Goal: Task Accomplishment & Management: Complete application form

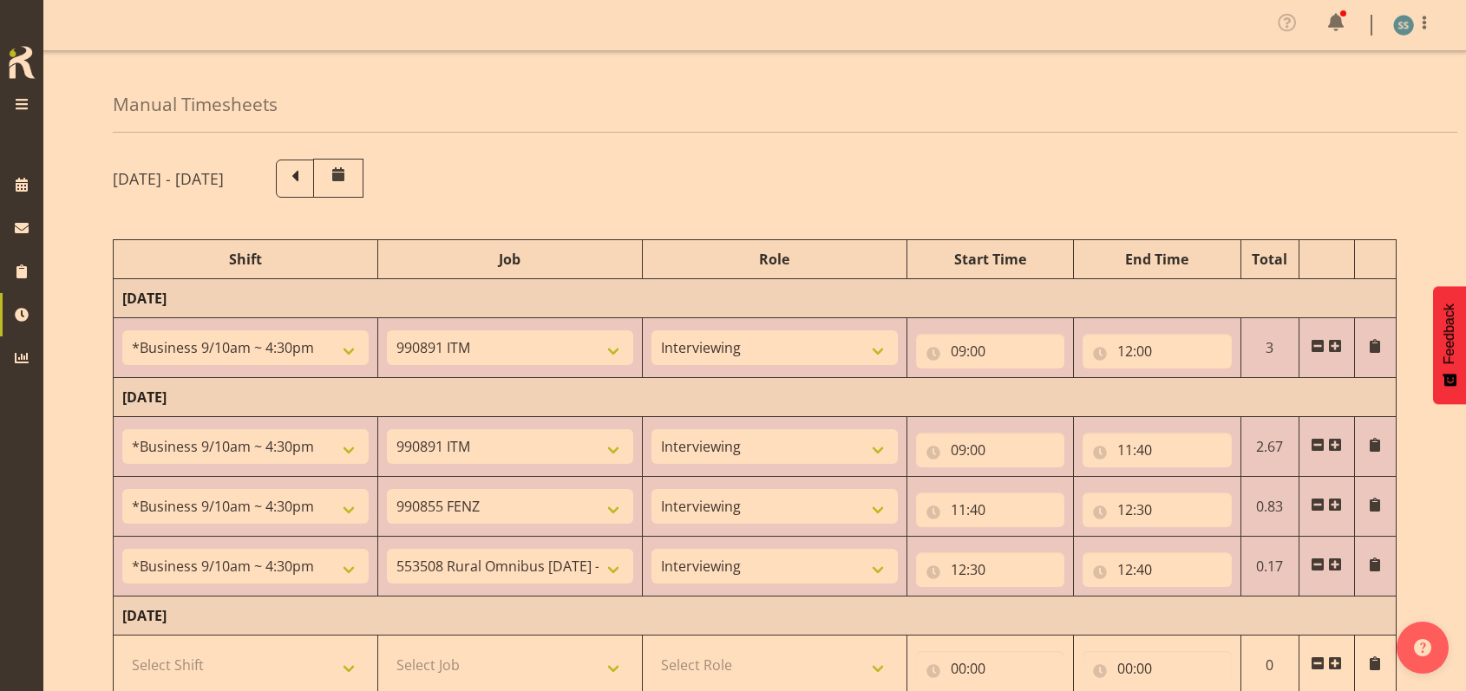
select select "26078"
select select "10549"
select select "47"
select select "26078"
select select "10549"
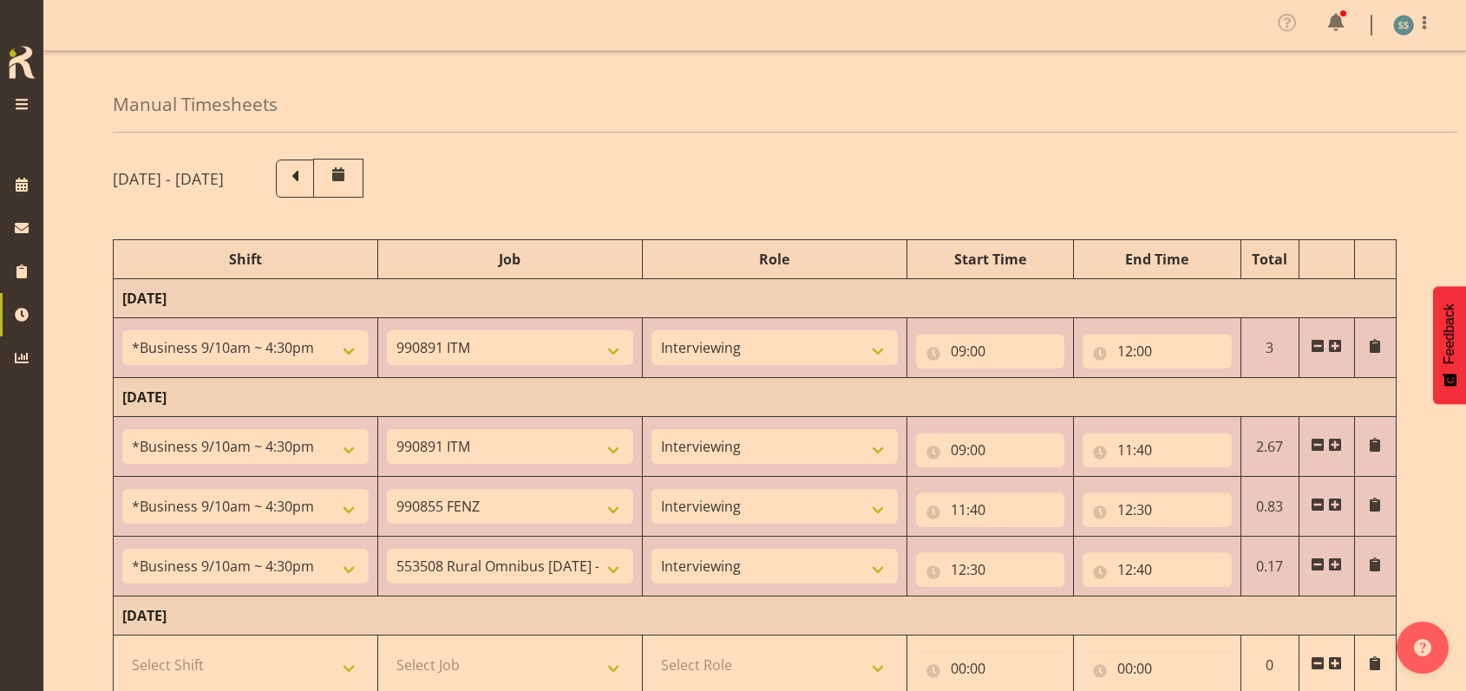
select select "47"
select select "26078"
select select "9636"
select select "47"
select select "26078"
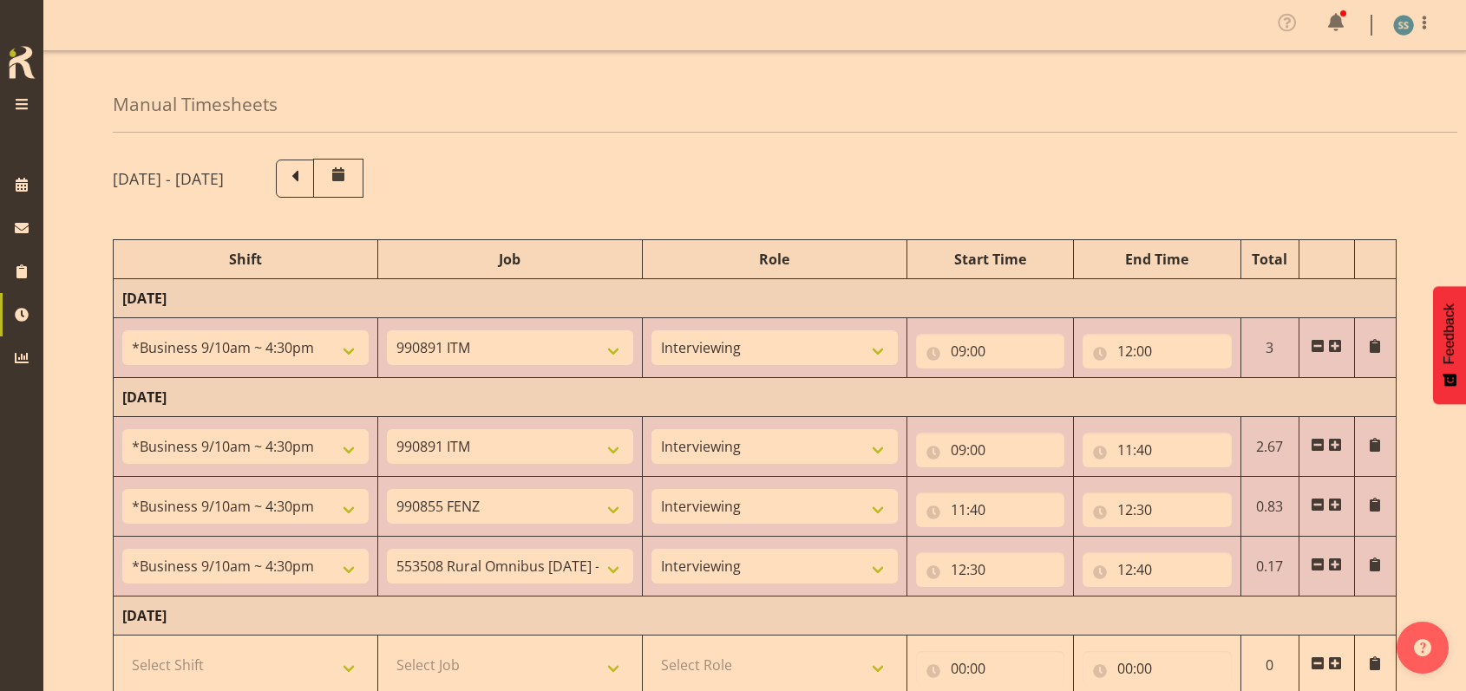
select select "10536"
select select "47"
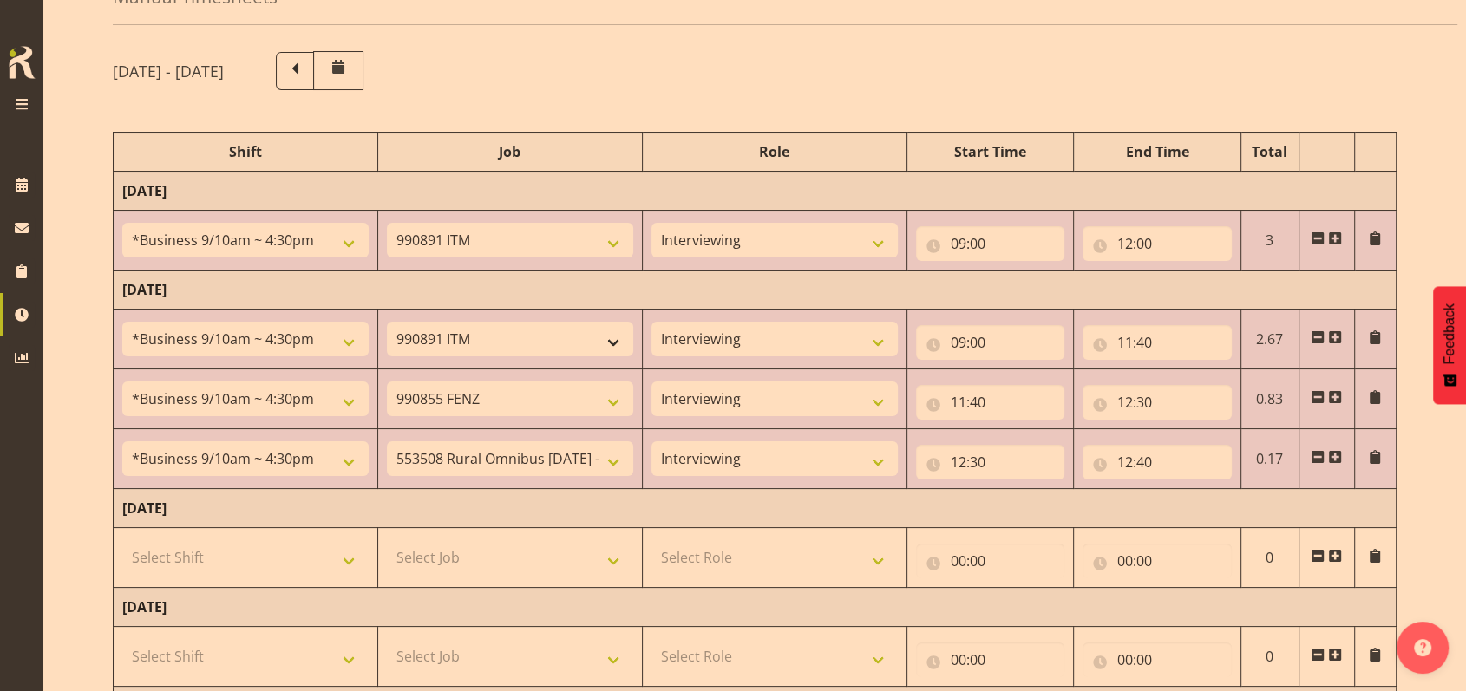
scroll to position [231, 0]
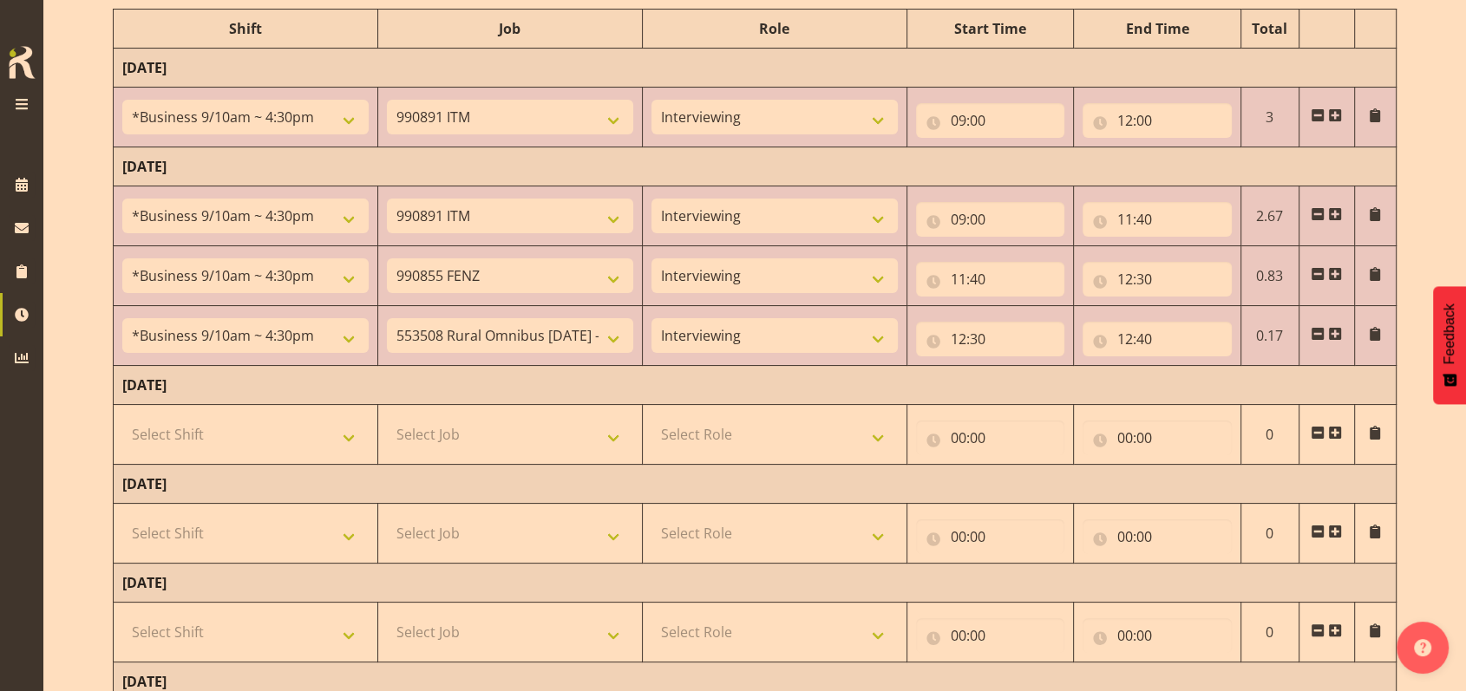
click at [1336, 330] on span at bounding box center [1335, 334] width 14 height 14
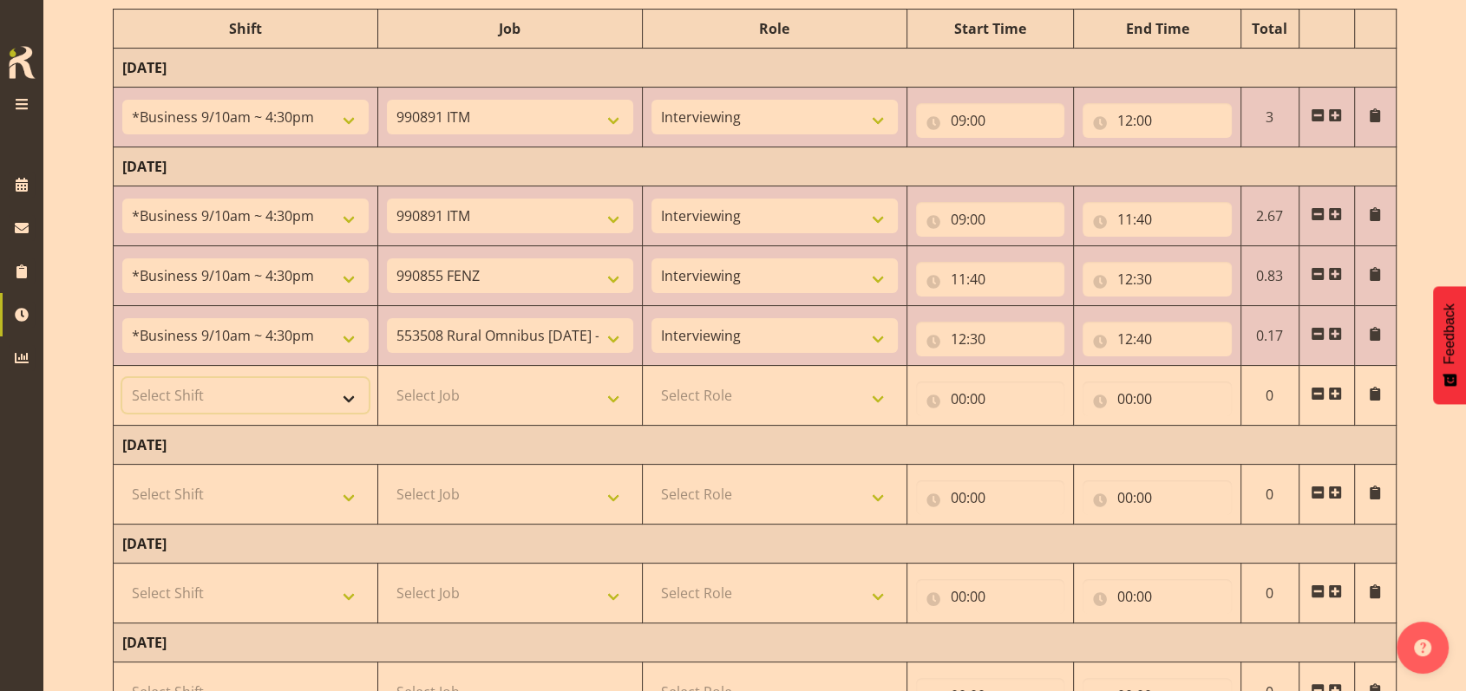
click at [353, 395] on select "Select Shift !!Weekend Residential (Roster IT Shift Label) *Business 9/10am ~ 4…" at bounding box center [245, 395] width 246 height 35
select select "41604"
click at [122, 378] on select "Select Shift !!Weekend Residential (Roster IT Shift Label) *Business 9/10am ~ 4…" at bounding box center [245, 395] width 246 height 35
click at [625, 397] on select "Select Job 550060 IF Admin 553492 World Poll Aus Wave 2 Main 2025 553493 World …" at bounding box center [510, 395] width 246 height 35
select select "10527"
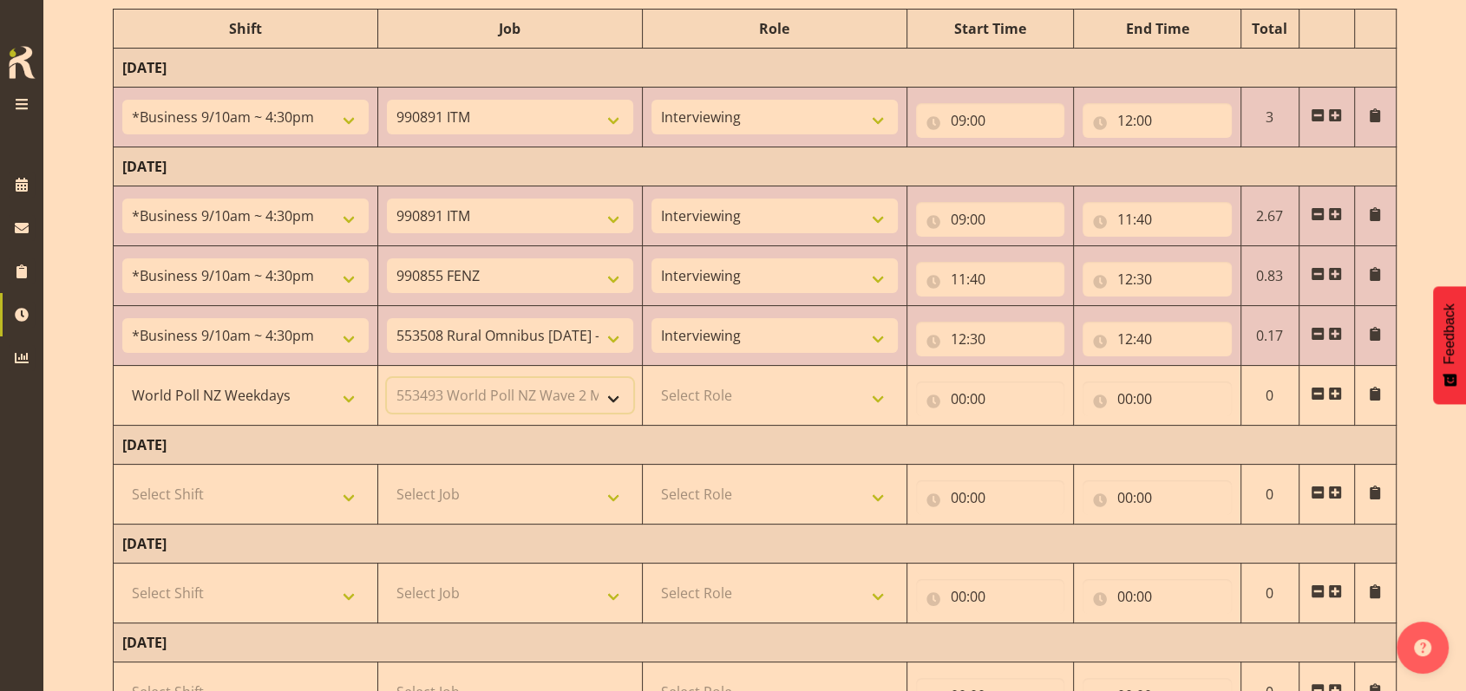
click at [387, 378] on select "Select Job 550060 IF Admin 553492 World Poll Aus Wave 2 Main 2025 553493 World …" at bounding box center [510, 395] width 246 height 35
click at [879, 396] on select "Select Role Briefing Interviewing" at bounding box center [774, 395] width 246 height 35
select select "47"
click at [651, 378] on select "Select Role Briefing Interviewing" at bounding box center [774, 395] width 246 height 35
click at [958, 391] on input "00:00" at bounding box center [990, 399] width 149 height 35
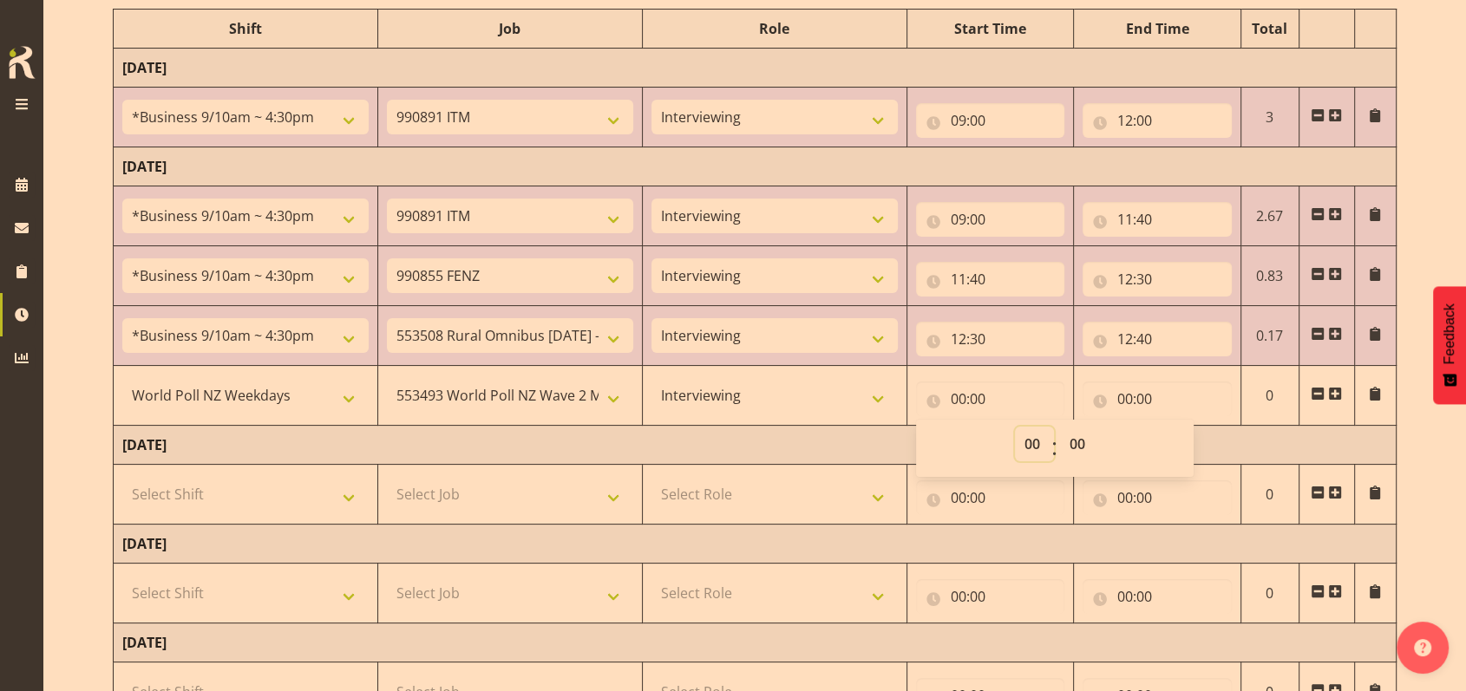
click at [1028, 440] on select "00 01 02 03 04 05 06 07 08 09 10 11 12 13 14 15 16 17 18 19 20 21 22 23" at bounding box center [1034, 444] width 39 height 35
select select "17"
click at [1015, 427] on select "00 01 02 03 04 05 06 07 08 09 10 11 12 13 14 15 16 17 18 19 20 21 22 23" at bounding box center [1034, 444] width 39 height 35
type input "17:00"
click at [1119, 393] on input "00:00" at bounding box center [1157, 399] width 149 height 35
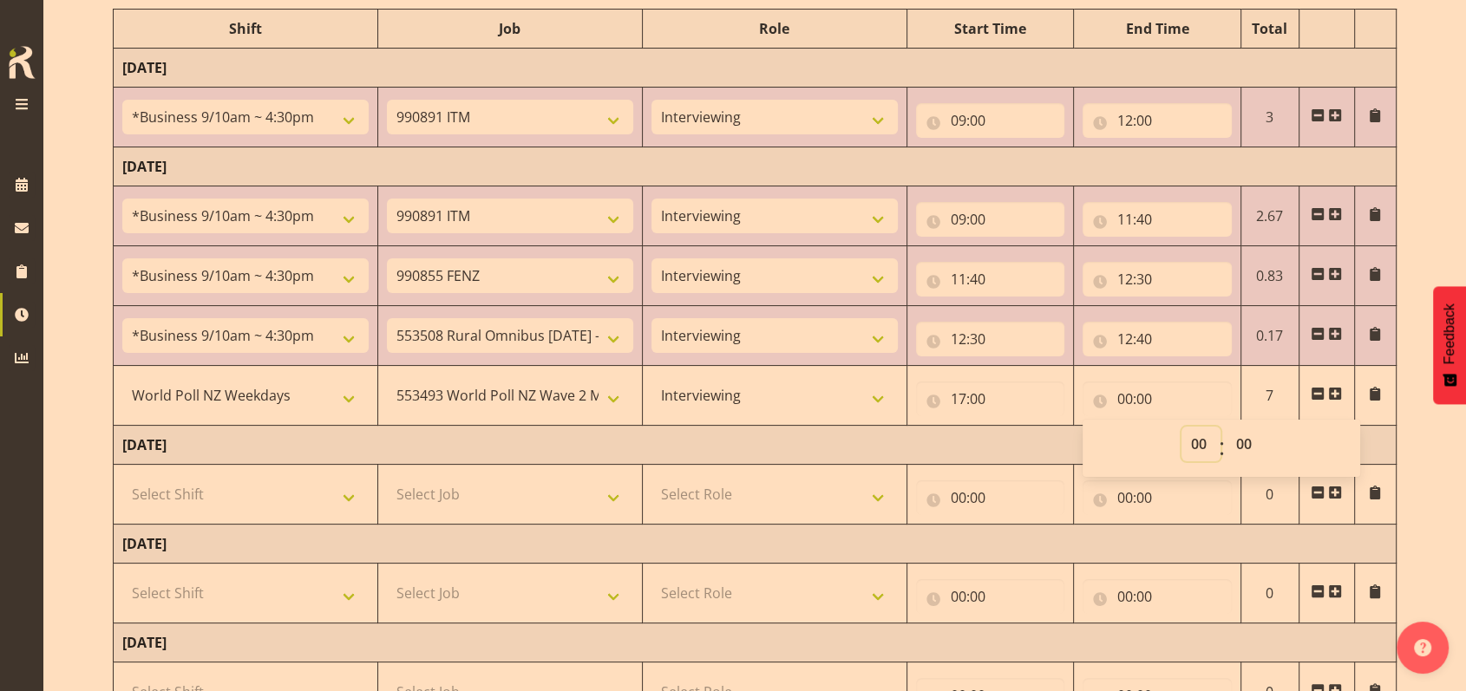
click at [1202, 436] on select "00 01 02 03 04 05 06 07 08 09 10 11 12 13 14 15 16 17 18 19 20 21 22 23" at bounding box center [1200, 444] width 39 height 35
select select "18"
click at [1181, 427] on select "00 01 02 03 04 05 06 07 08 09 10 11 12 13 14 15 16 17 18 19 20 21 22 23" at bounding box center [1200, 444] width 39 height 35
type input "18:00"
click at [1248, 441] on select "00 01 02 03 04 05 06 07 08 09 10 11 12 13 14 15 16 17 18 19 20 21 22 23 24 25 2…" at bounding box center [1245, 444] width 39 height 35
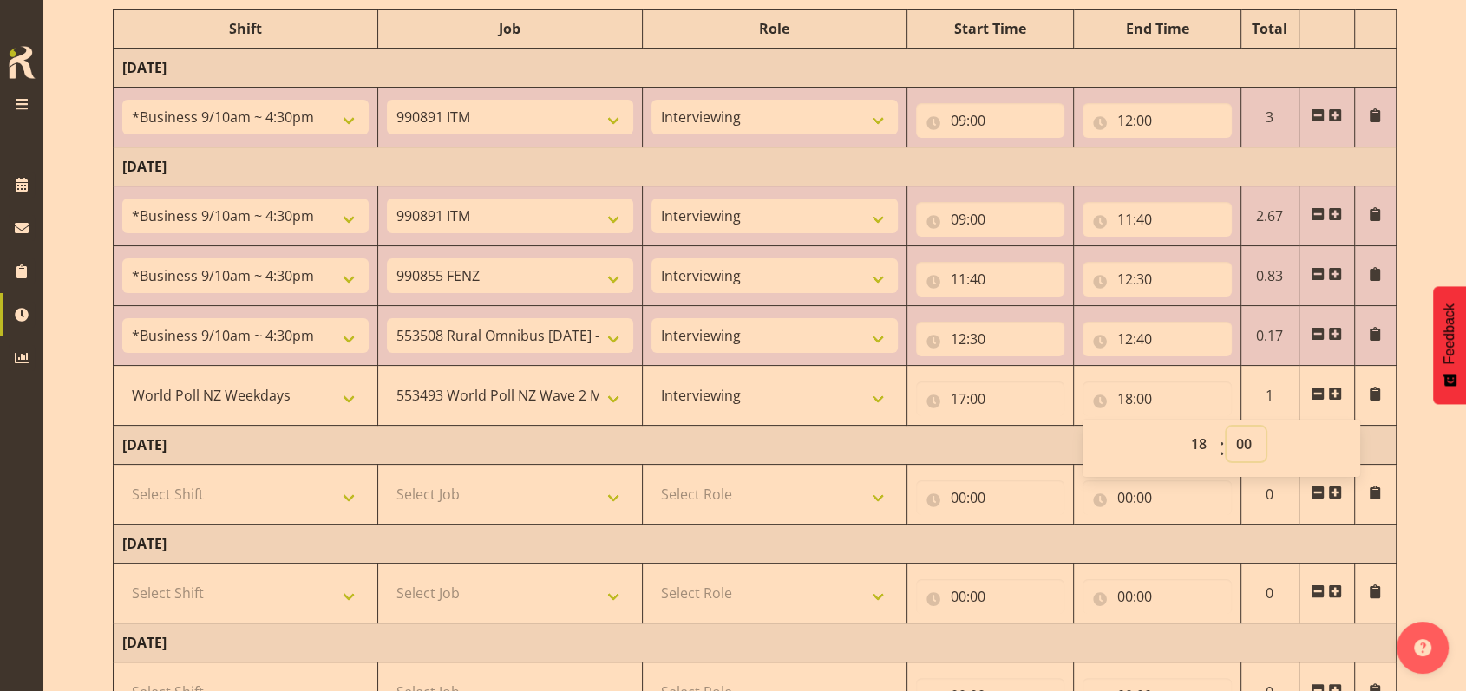
select select "35"
click at [1226, 427] on select "00 01 02 03 04 05 06 07 08 09 10 11 12 13 14 15 16 17 18 19 20 21 22 23 24 25 2…" at bounding box center [1245, 444] width 39 height 35
type input "18:35"
click at [1003, 442] on td "[DATE]" at bounding box center [755, 445] width 1283 height 39
click at [1335, 390] on span at bounding box center [1335, 394] width 14 height 14
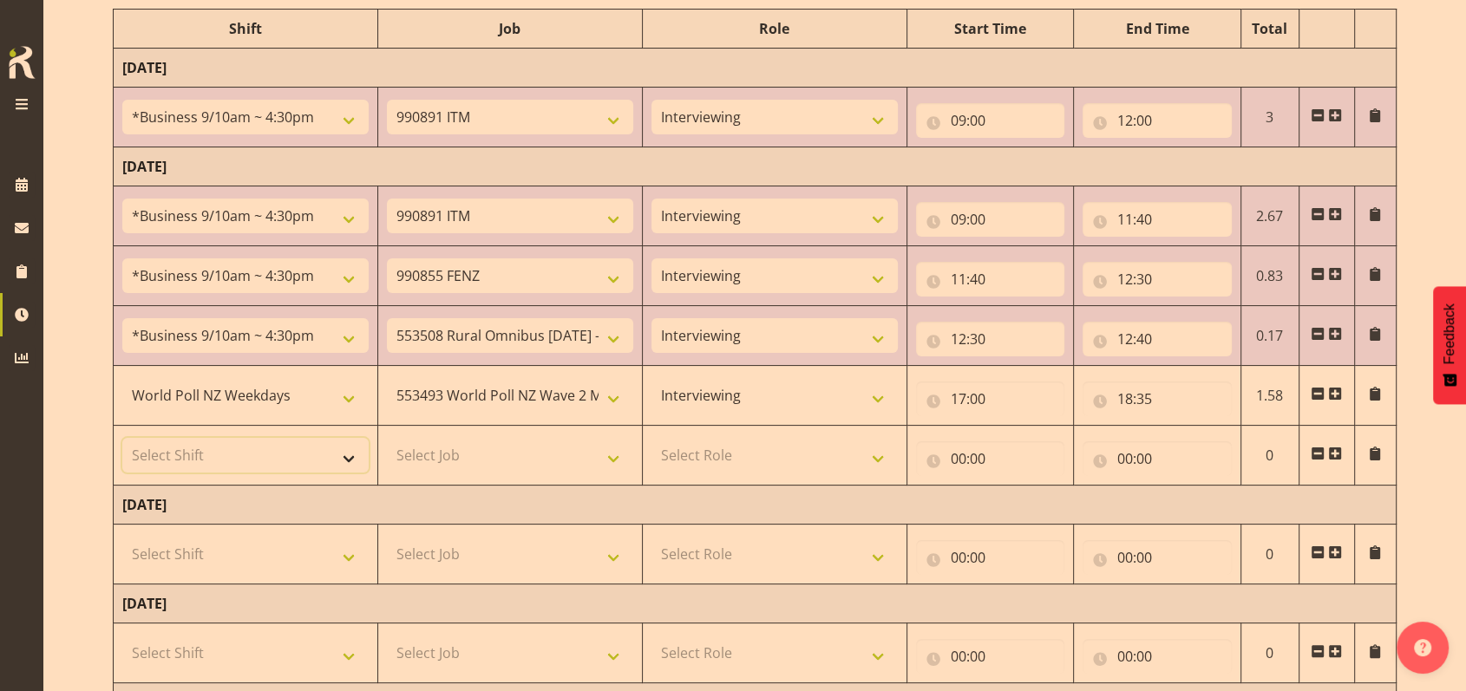
drag, startPoint x: 344, startPoint y: 453, endPoint x: 340, endPoint y: 444, distance: 9.7
click at [345, 453] on select "Select Shift !!Weekend Residential (Roster IT Shift Label) *Business 9/10am ~ 4…" at bounding box center [245, 455] width 246 height 35
select select "56692"
click at [122, 438] on select "Select Shift !!Weekend Residential (Roster IT Shift Label) *Business 9/10am ~ 4…" at bounding box center [245, 455] width 246 height 35
click at [617, 452] on select "Select Job 550060 IF Admin 553492 World Poll Aus Wave 2 Main 2025 553493 World …" at bounding box center [510, 455] width 246 height 35
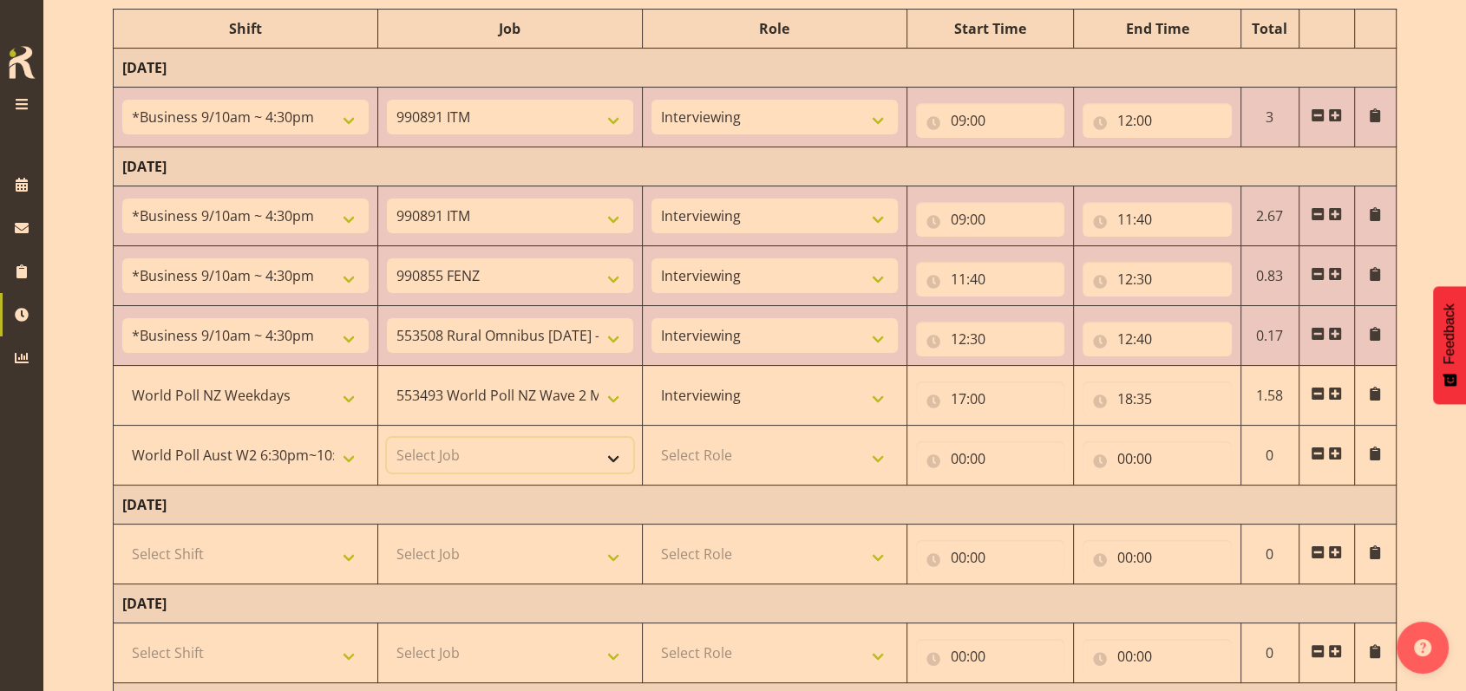
select select "10499"
click at [387, 438] on select "Select Job 550060 IF Admin 553492 World Poll Aus Wave 2 Main 2025 553493 World …" at bounding box center [510, 455] width 246 height 35
click at [876, 450] on select "Select Role Briefing Interviewing" at bounding box center [774, 455] width 246 height 35
select select "47"
click at [651, 438] on select "Select Role Briefing Interviewing" at bounding box center [774, 455] width 246 height 35
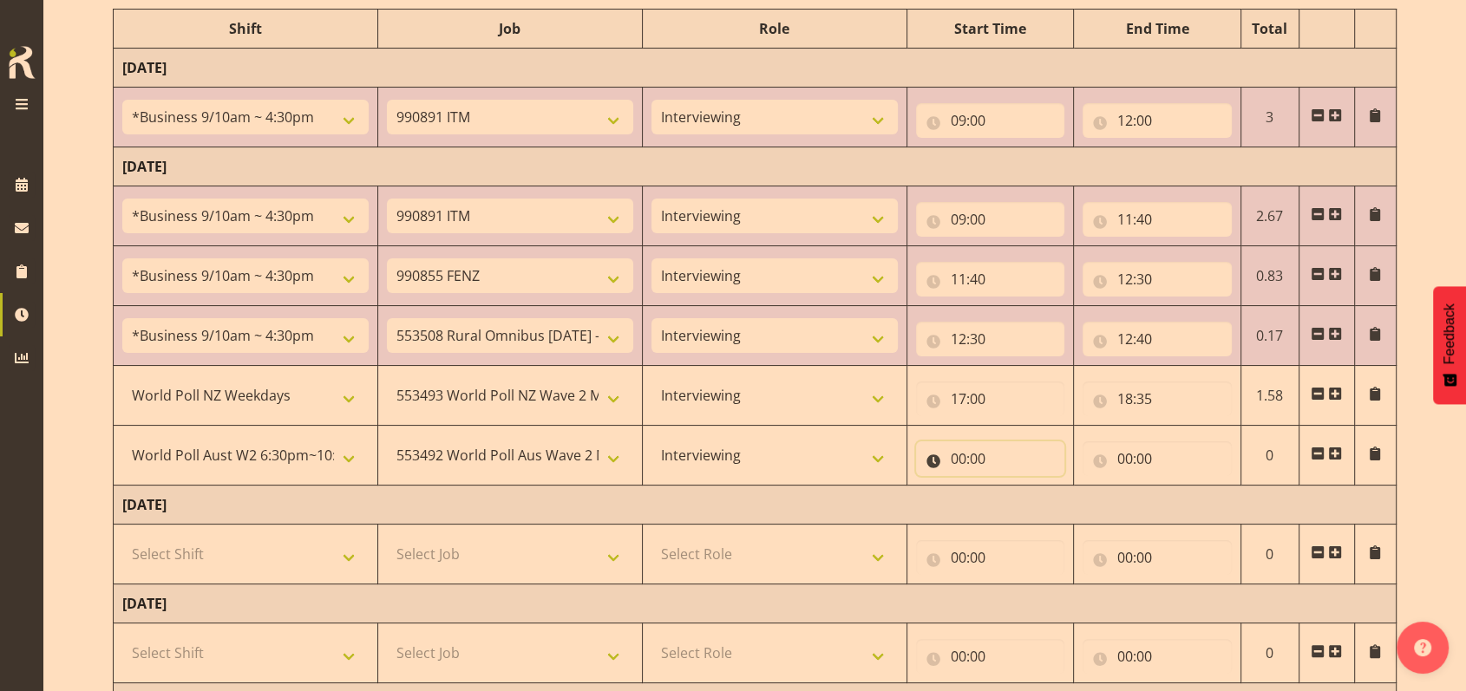
click at [951, 455] on input "00:00" at bounding box center [990, 459] width 149 height 35
click at [1030, 499] on select "00 01 02 03 04 05 06 07 08 09 10 11 12 13 14 15 16 17 18 19 20 21 22 23" at bounding box center [1034, 504] width 39 height 35
select select "18"
click at [1015, 487] on select "00 01 02 03 04 05 06 07 08 09 10 11 12 13 14 15 16 17 18 19 20 21 22 23" at bounding box center [1034, 504] width 39 height 35
type input "18:00"
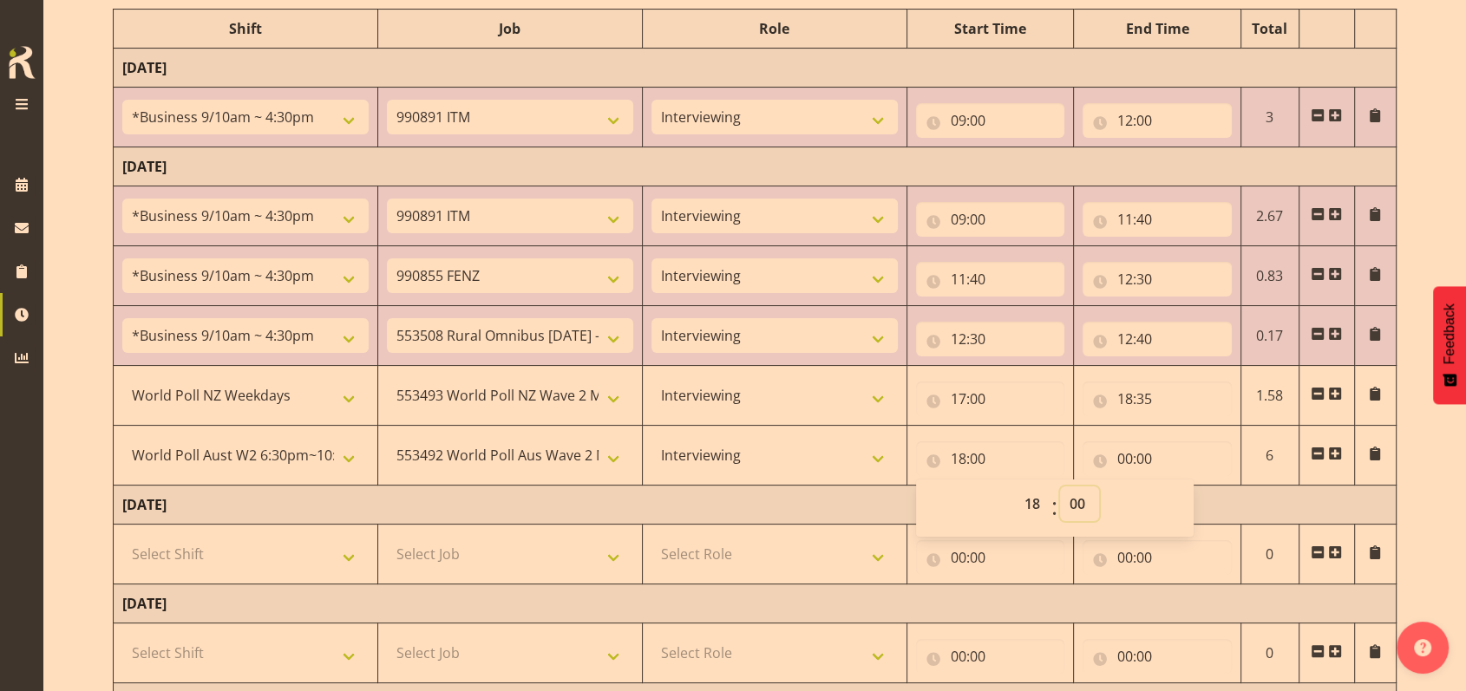
click at [1075, 502] on select "00 01 02 03 04 05 06 07 08 09 10 11 12 13 14 15 16 17 18 19 20 21 22 23 24 25 2…" at bounding box center [1079, 504] width 39 height 35
select select "35"
click at [1060, 487] on select "00 01 02 03 04 05 06 07 08 09 10 11 12 13 14 15 16 17 18 19 20 21 22 23 24 25 2…" at bounding box center [1079, 504] width 39 height 35
type input "18:35"
click at [1125, 455] on input "00:00" at bounding box center [1157, 459] width 149 height 35
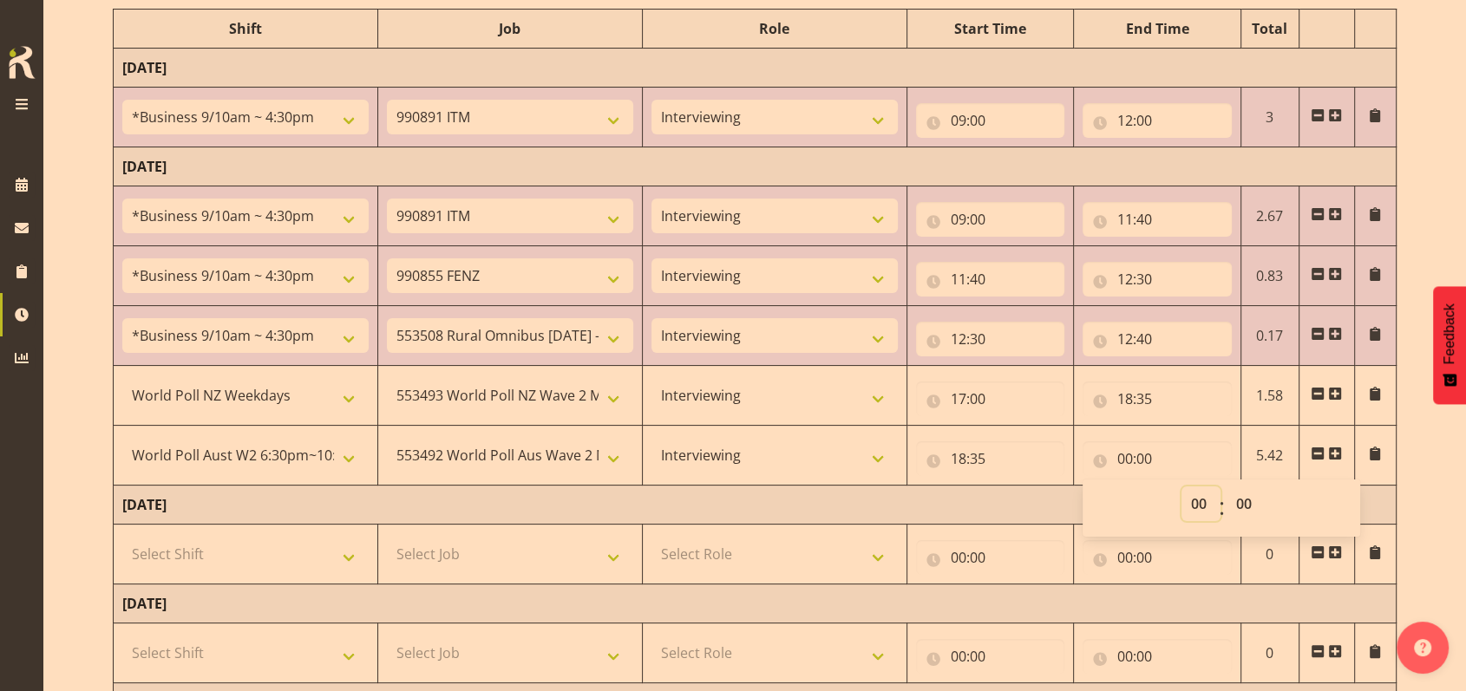
click at [1200, 503] on select "00 01 02 03 04 05 06 07 08 09 10 11 12 13 14 15 16 17 18 19 20 21 22 23" at bounding box center [1200, 504] width 39 height 35
select select "22"
click at [1181, 487] on select "00 01 02 03 04 05 06 07 08 09 10 11 12 13 14 15 16 17 18 19 20 21 22 23" at bounding box center [1200, 504] width 39 height 35
type input "22:00"
click at [1235, 500] on select "00 01 02 03 04 05 06 07 08 09 10 11 12 13 14 15 16 17 18 19 20 21 22 23 24 25 2…" at bounding box center [1245, 504] width 39 height 35
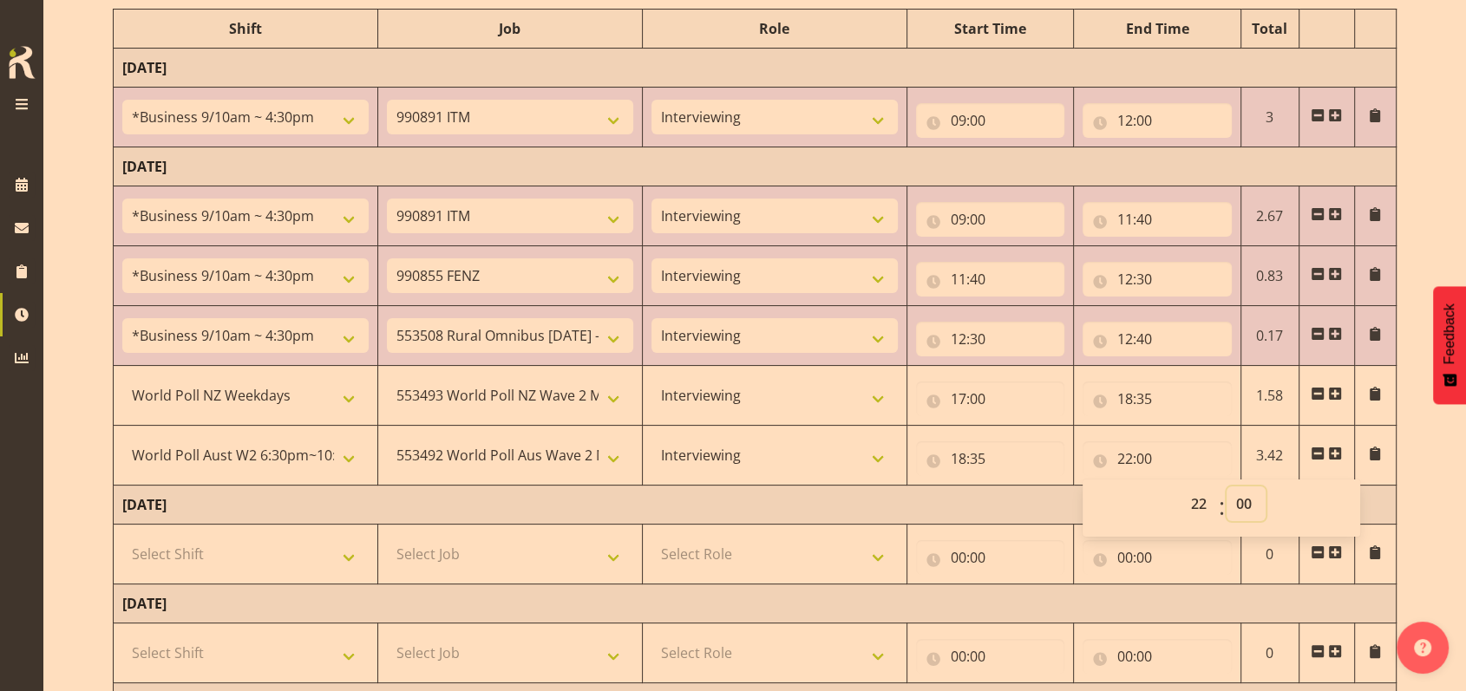
select select "30"
click at [1226, 487] on select "00 01 02 03 04 05 06 07 08 09 10 11 12 13 14 15 16 17 18 19 20 21 22 23 24 25 2…" at bounding box center [1245, 504] width 39 height 35
type input "22:30"
click at [955, 507] on td "[DATE]" at bounding box center [755, 505] width 1283 height 39
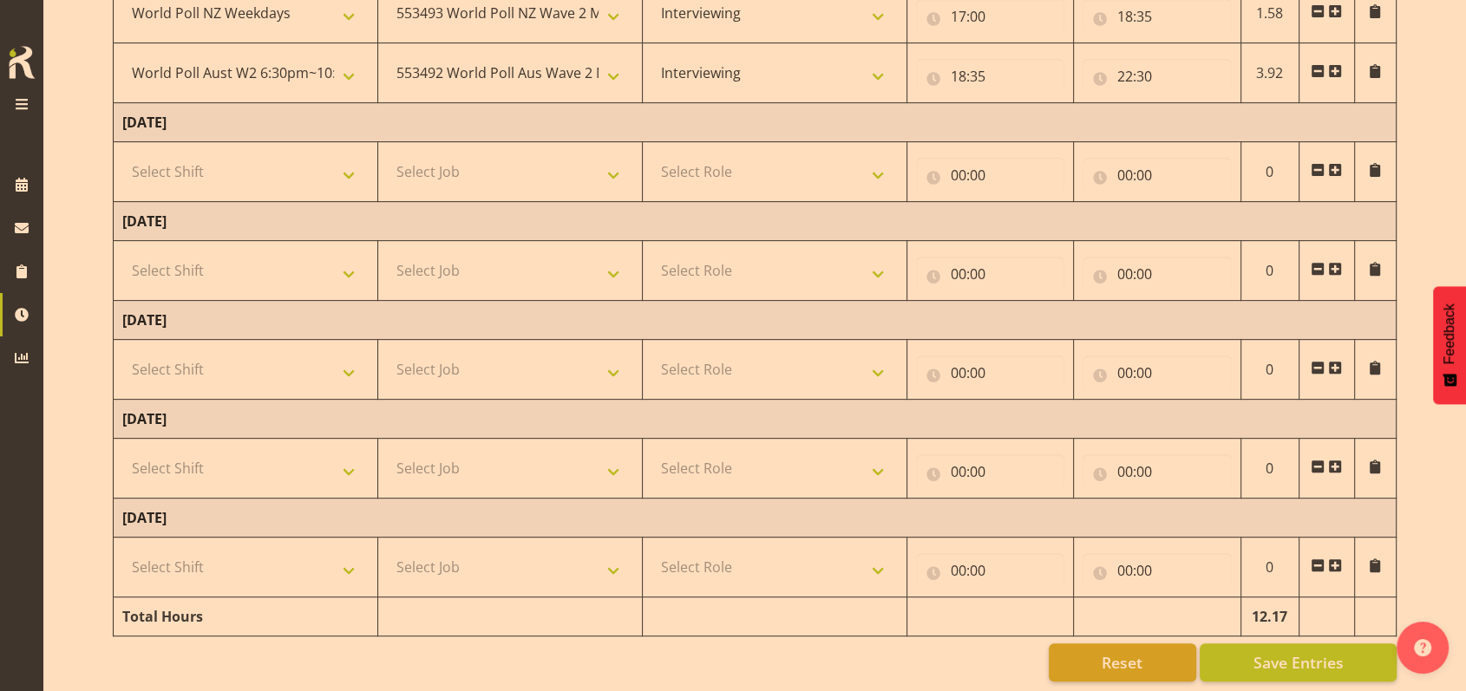
scroll to position [631, 0]
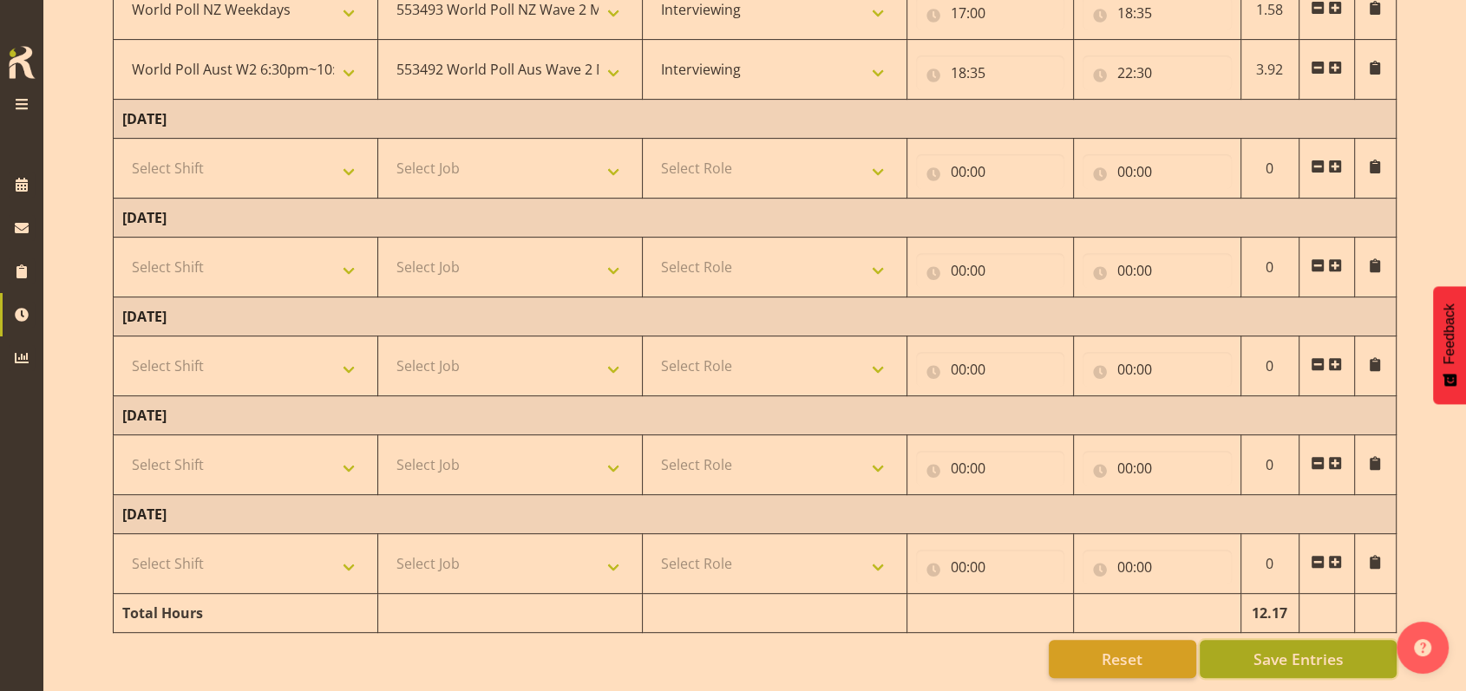
click at [1296, 648] on span "Save Entries" at bounding box center [1298, 659] width 90 height 23
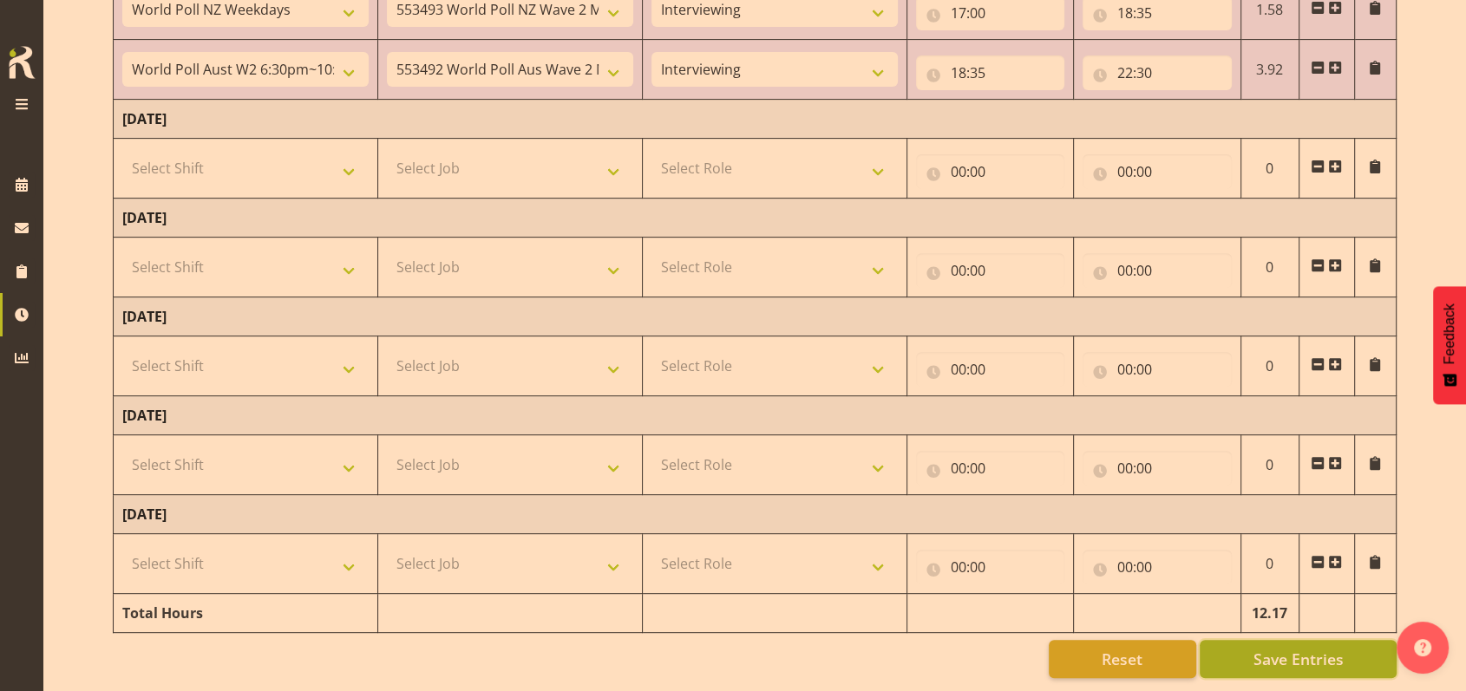
click at [1302, 648] on span "Save Entries" at bounding box center [1298, 659] width 90 height 23
